Goal: Information Seeking & Learning: Find specific fact

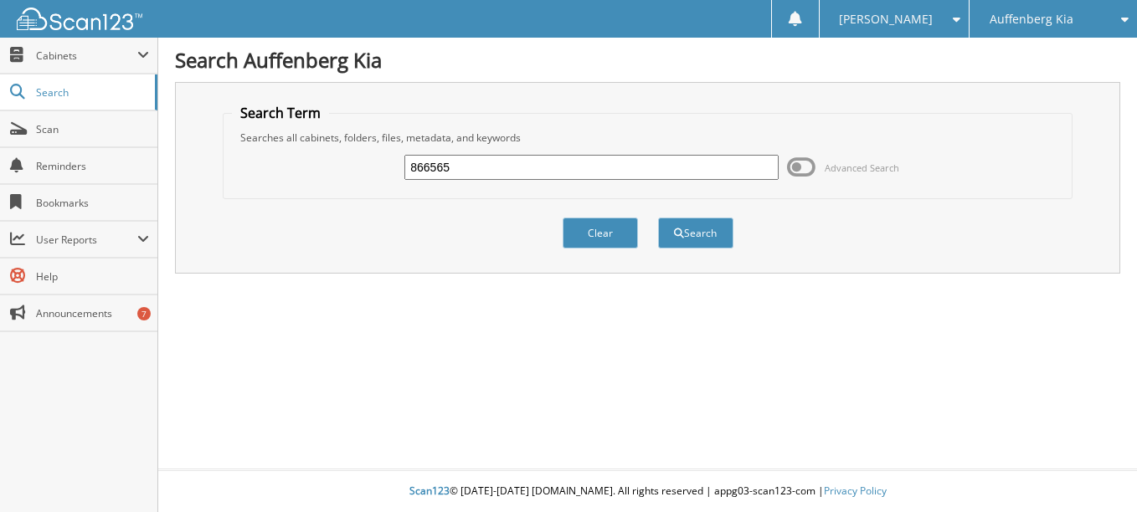
type input "866565"
click at [658, 218] on button "Search" at bounding box center [695, 233] width 75 height 31
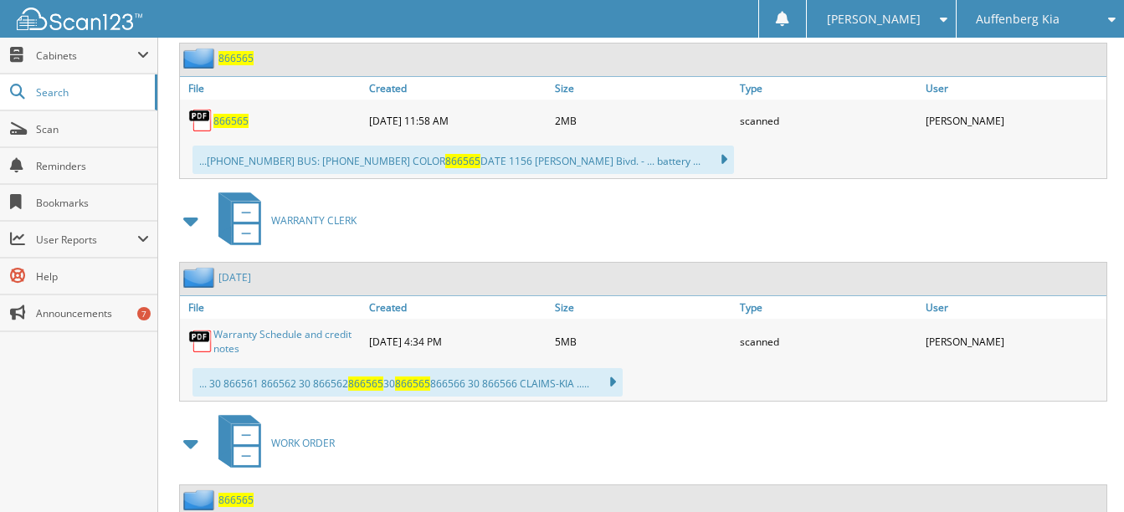
scroll to position [837, 0]
click at [231, 123] on span "866565" at bounding box center [230, 120] width 35 height 14
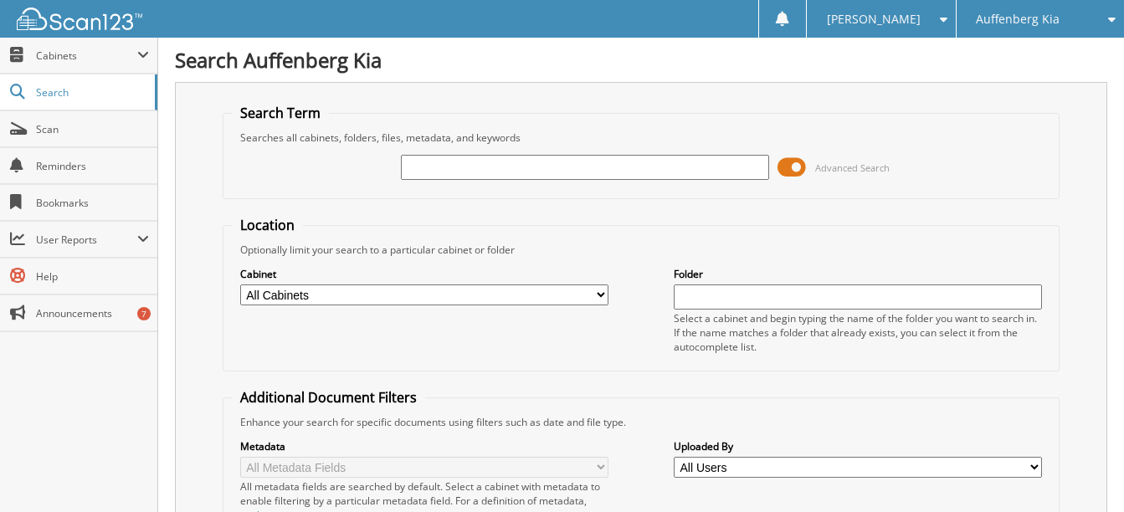
click at [459, 169] on input "text" at bounding box center [585, 167] width 368 height 25
type input "866384"
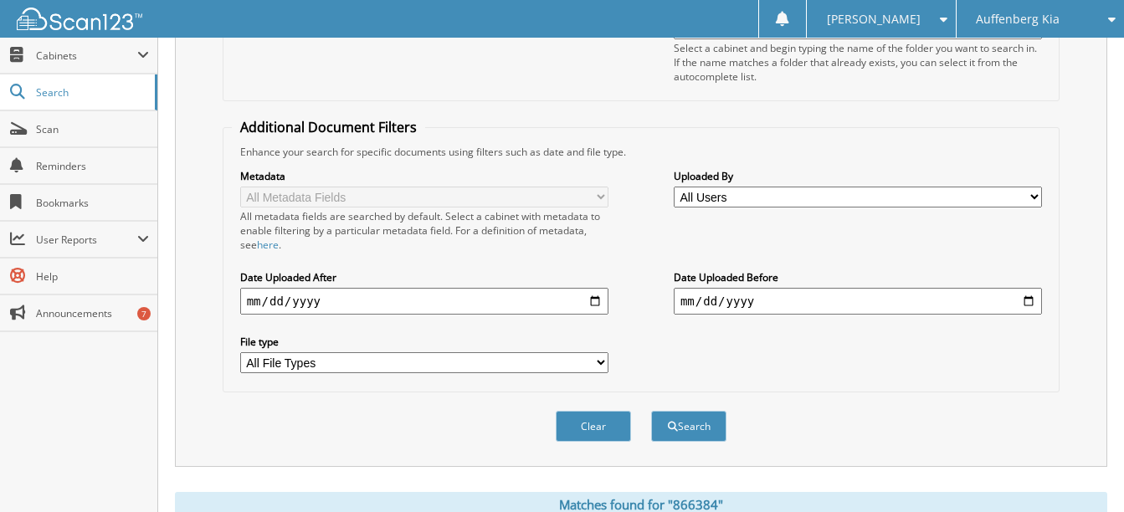
scroll to position [586, 0]
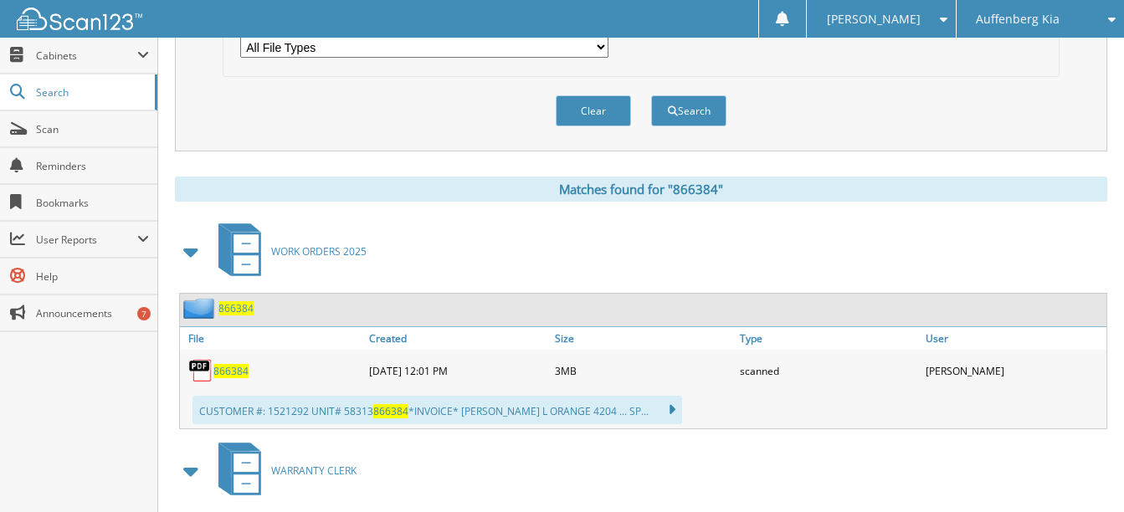
click at [234, 366] on span "866384" at bounding box center [230, 371] width 35 height 14
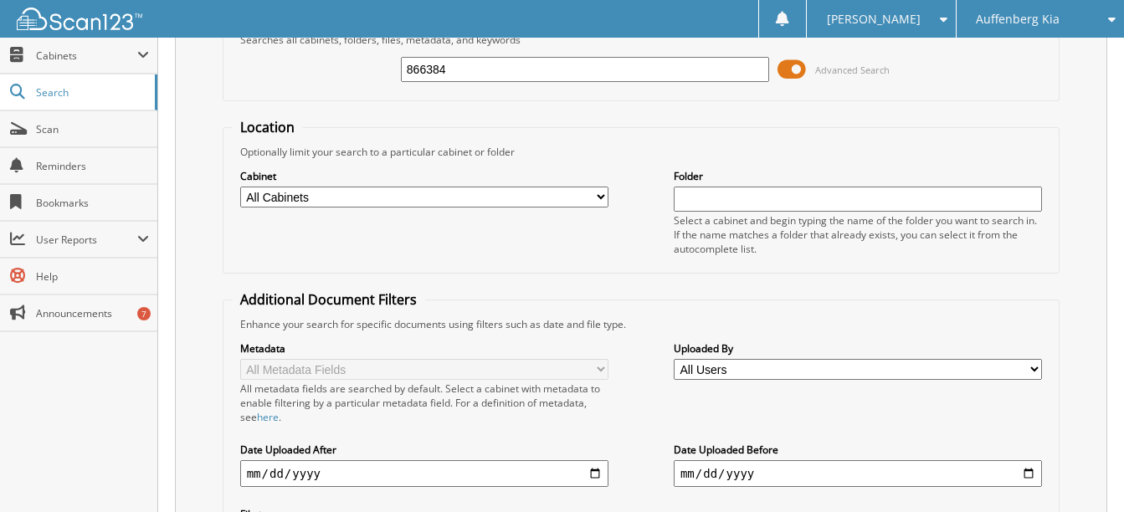
scroll to position [84, 0]
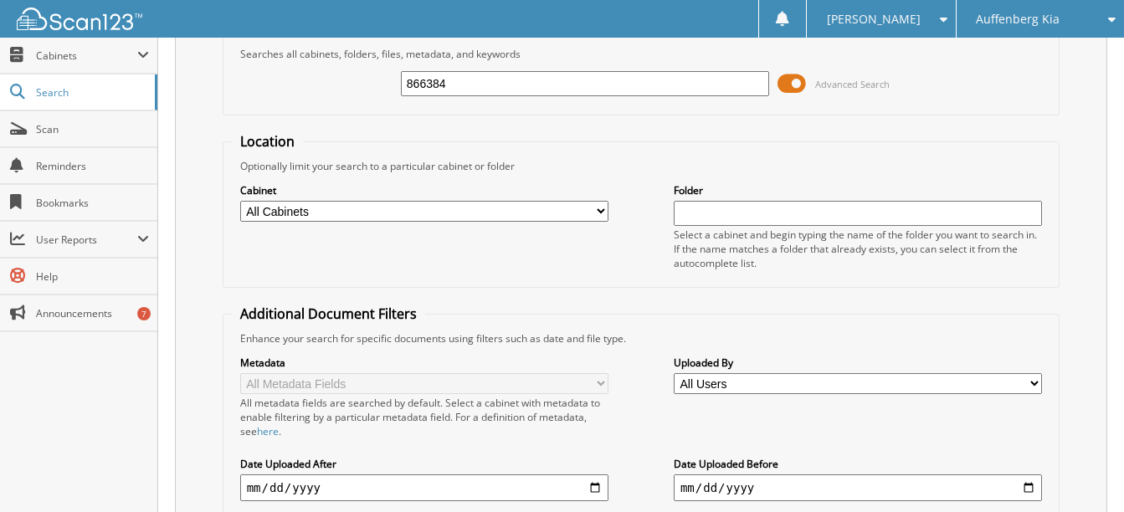
drag, startPoint x: 454, startPoint y: 85, endPoint x: 390, endPoint y: 90, distance: 63.8
click at [388, 89] on div "866384 Advanced Search" at bounding box center [641, 83] width 819 height 45
type input "866401"
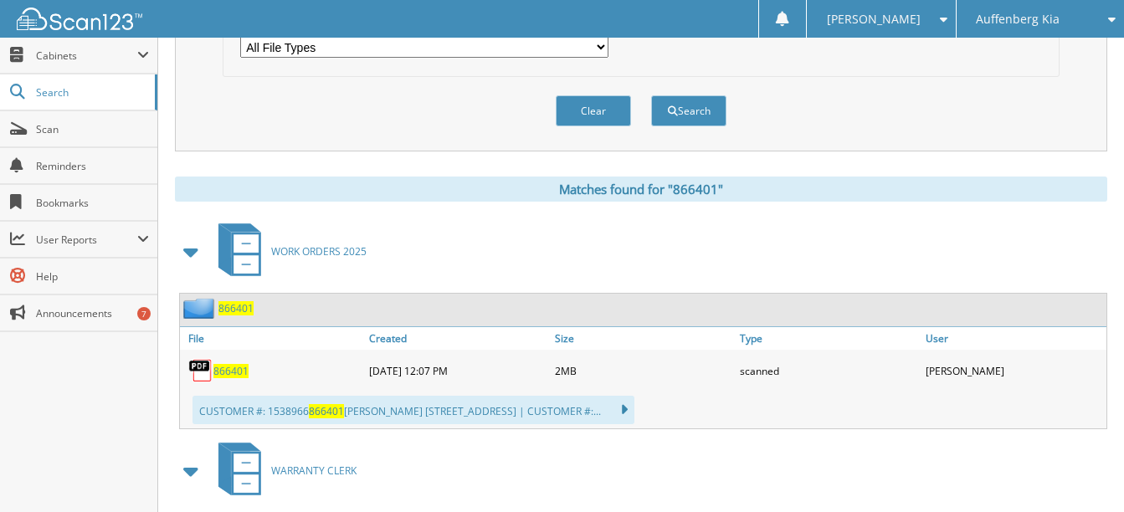
scroll to position [670, 0]
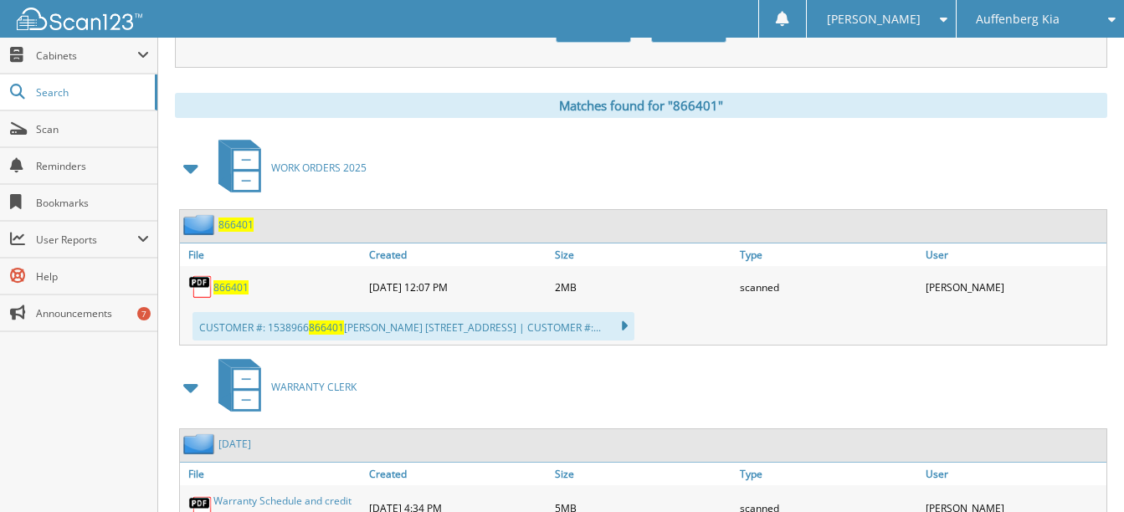
click at [238, 286] on span "866401" at bounding box center [230, 287] width 35 height 14
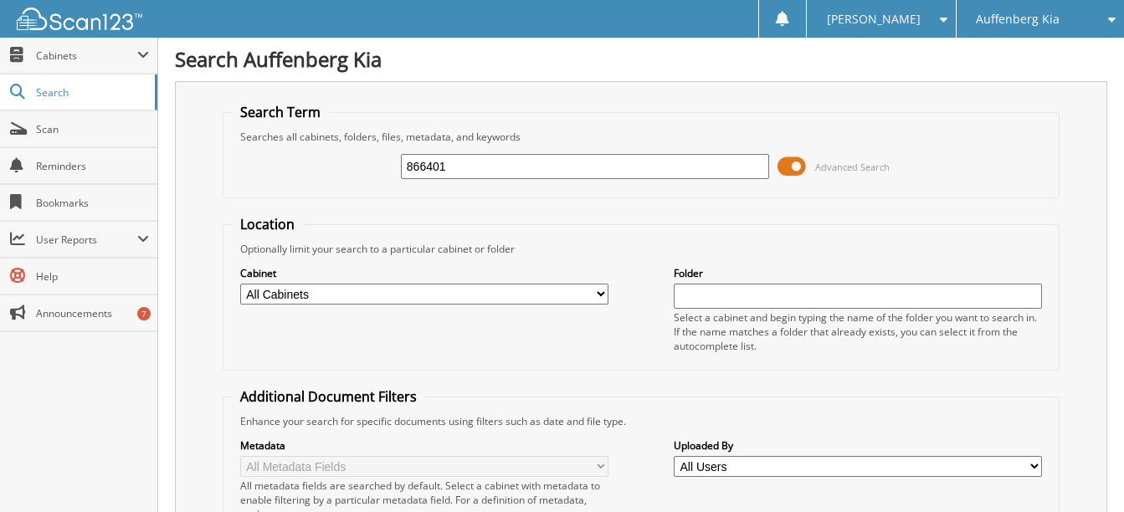
scroll to position [0, 0]
drag, startPoint x: 465, startPoint y: 164, endPoint x: 333, endPoint y: 165, distance: 131.4
click at [333, 165] on div "866401 Advanced Search" at bounding box center [641, 167] width 819 height 45
type input "866276"
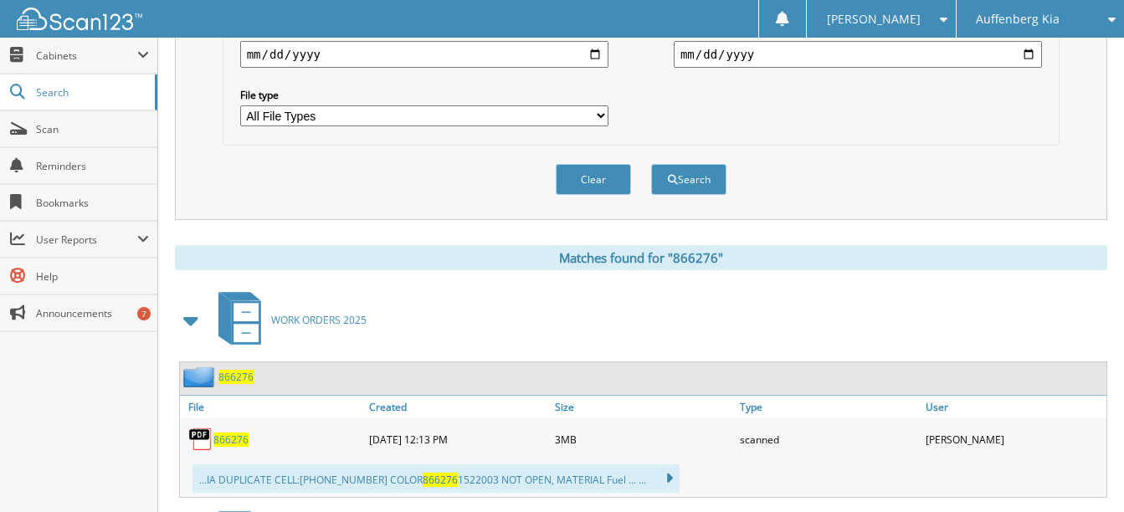
scroll to position [670, 0]
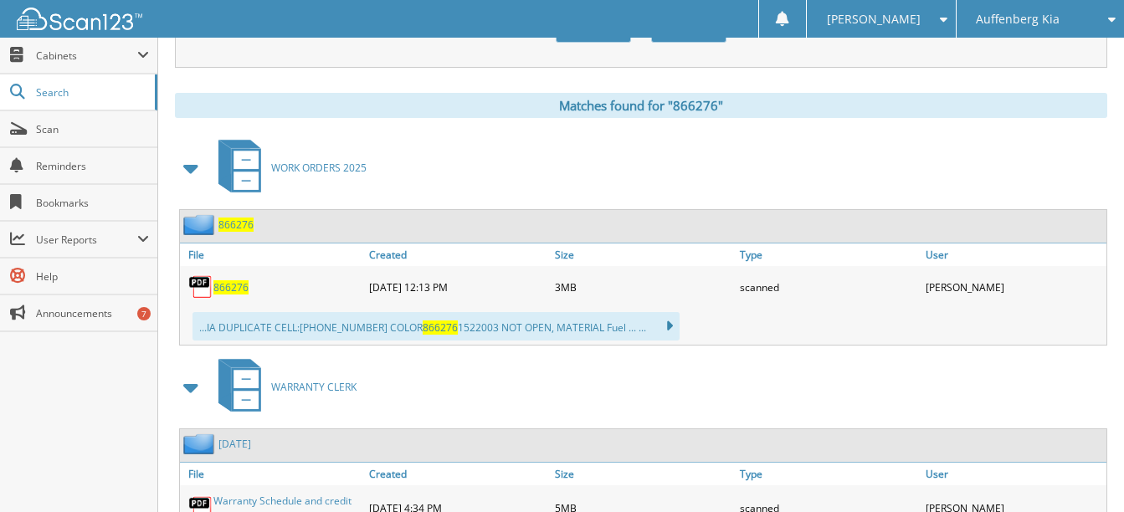
click at [216, 280] on link "866276" at bounding box center [230, 287] width 35 height 14
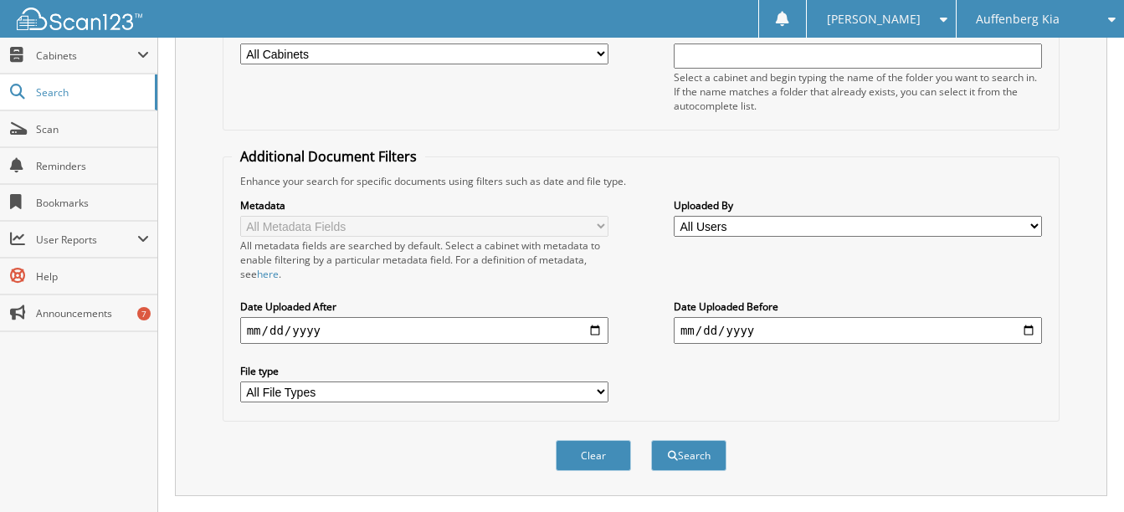
scroll to position [0, 0]
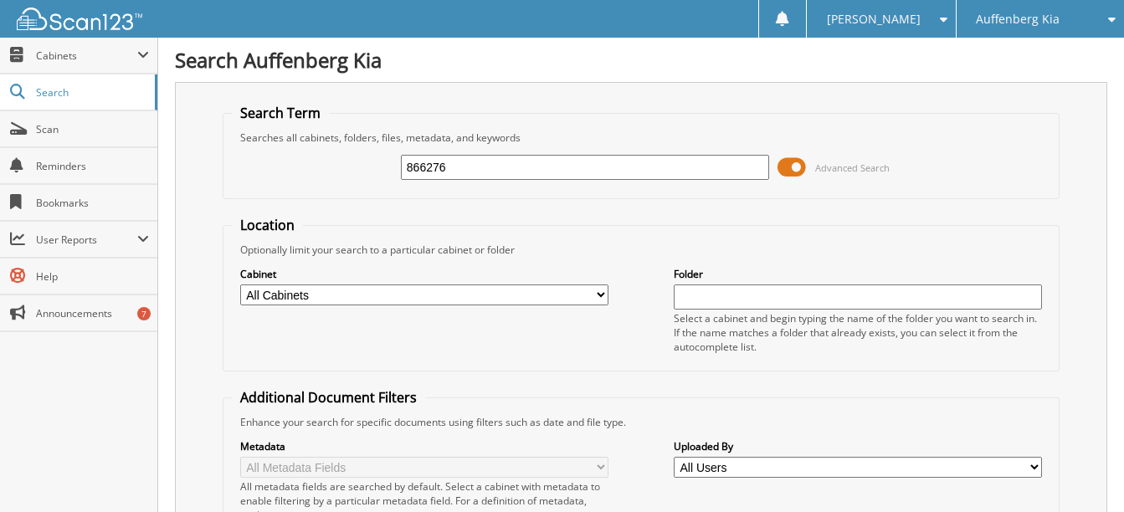
drag, startPoint x: 469, startPoint y: 179, endPoint x: 453, endPoint y: 175, distance: 16.4
click at [449, 175] on input "866276" at bounding box center [585, 167] width 368 height 25
drag, startPoint x: 455, startPoint y: 169, endPoint x: 356, endPoint y: 169, distance: 99.6
click at [356, 169] on div "866276 Advanced Search" at bounding box center [641, 167] width 819 height 45
type input "866597"
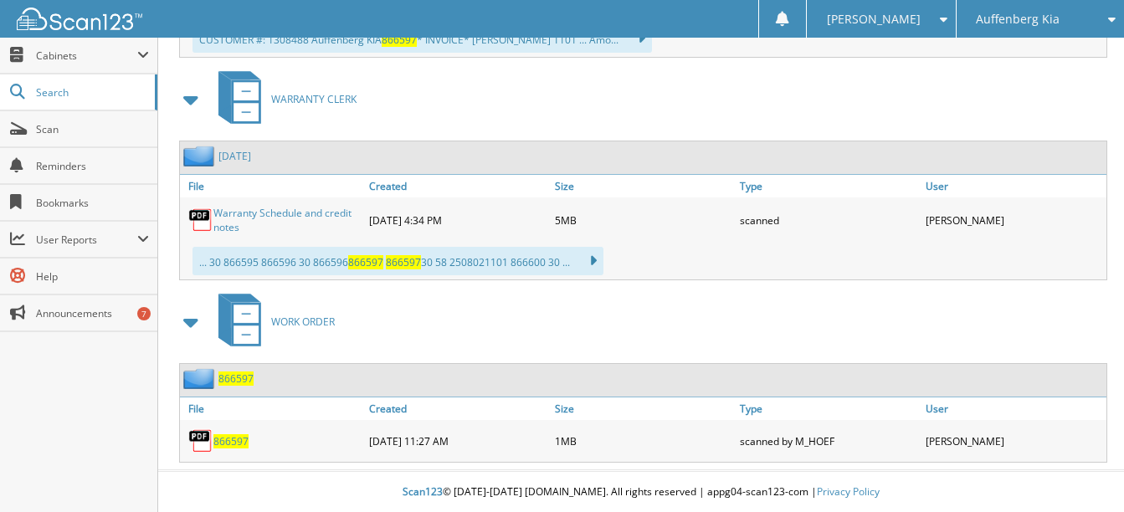
scroll to position [959, 0]
click at [327, 212] on link "Warranty Schedule and credit notes" at bounding box center [286, 219] width 147 height 28
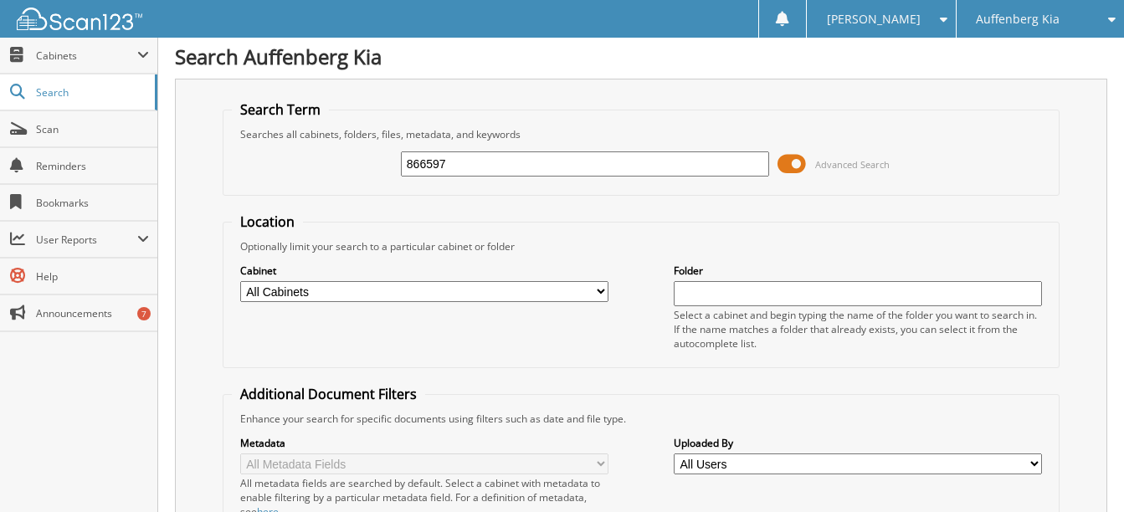
scroll to position [0, 0]
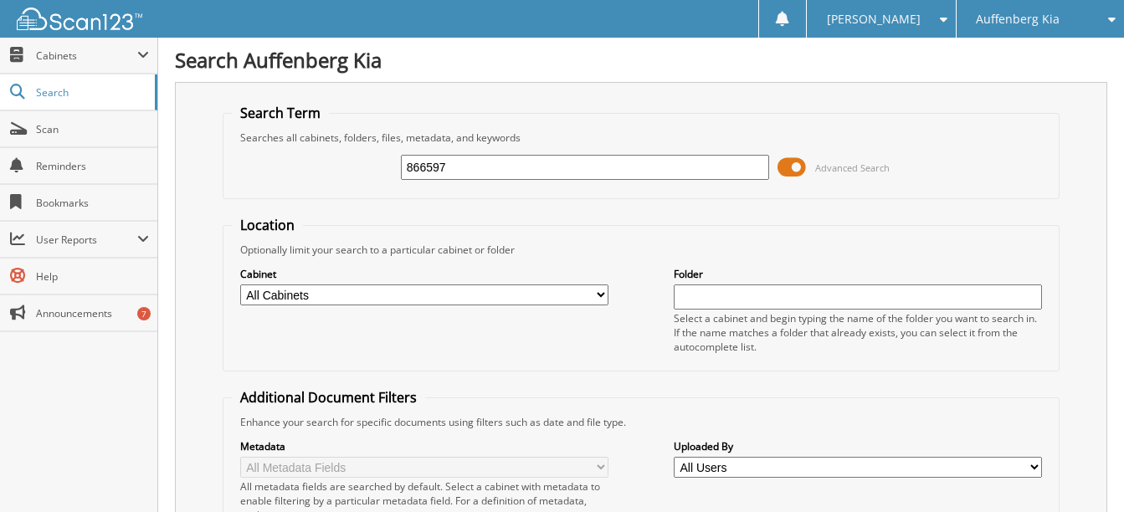
drag, startPoint x: 471, startPoint y: 167, endPoint x: 367, endPoint y: 168, distance: 103.8
click at [367, 168] on div "866597 Advanced Search" at bounding box center [641, 167] width 819 height 45
type input "866203"
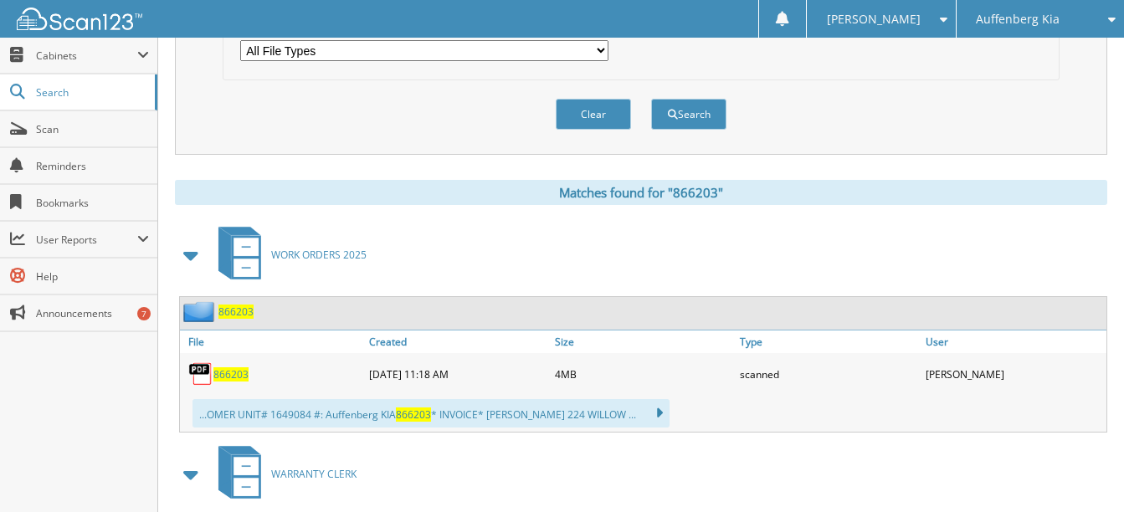
scroll to position [586, 0]
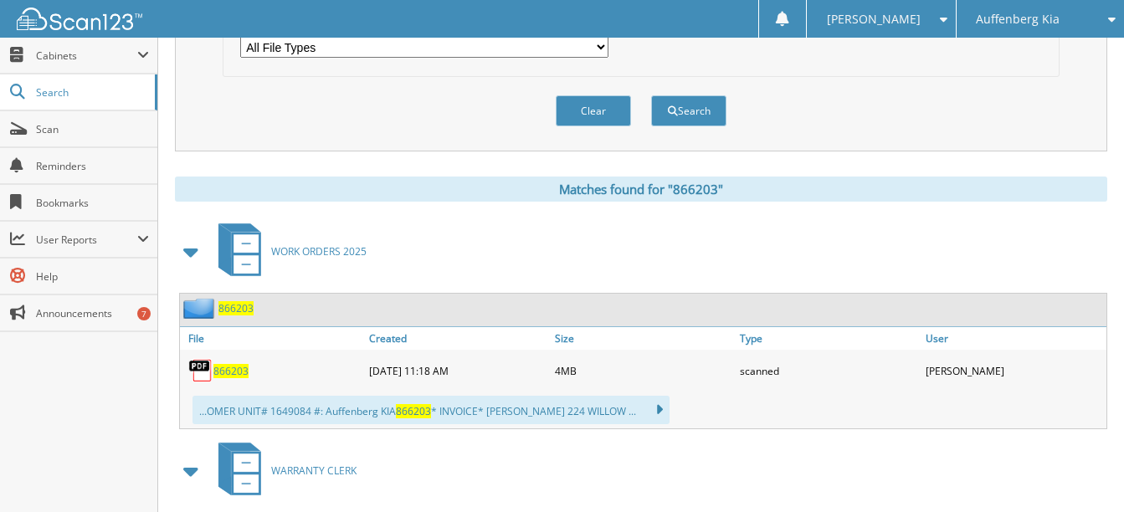
click at [241, 373] on span "866203" at bounding box center [230, 371] width 35 height 14
